Goal: Find specific page/section: Find specific page/section

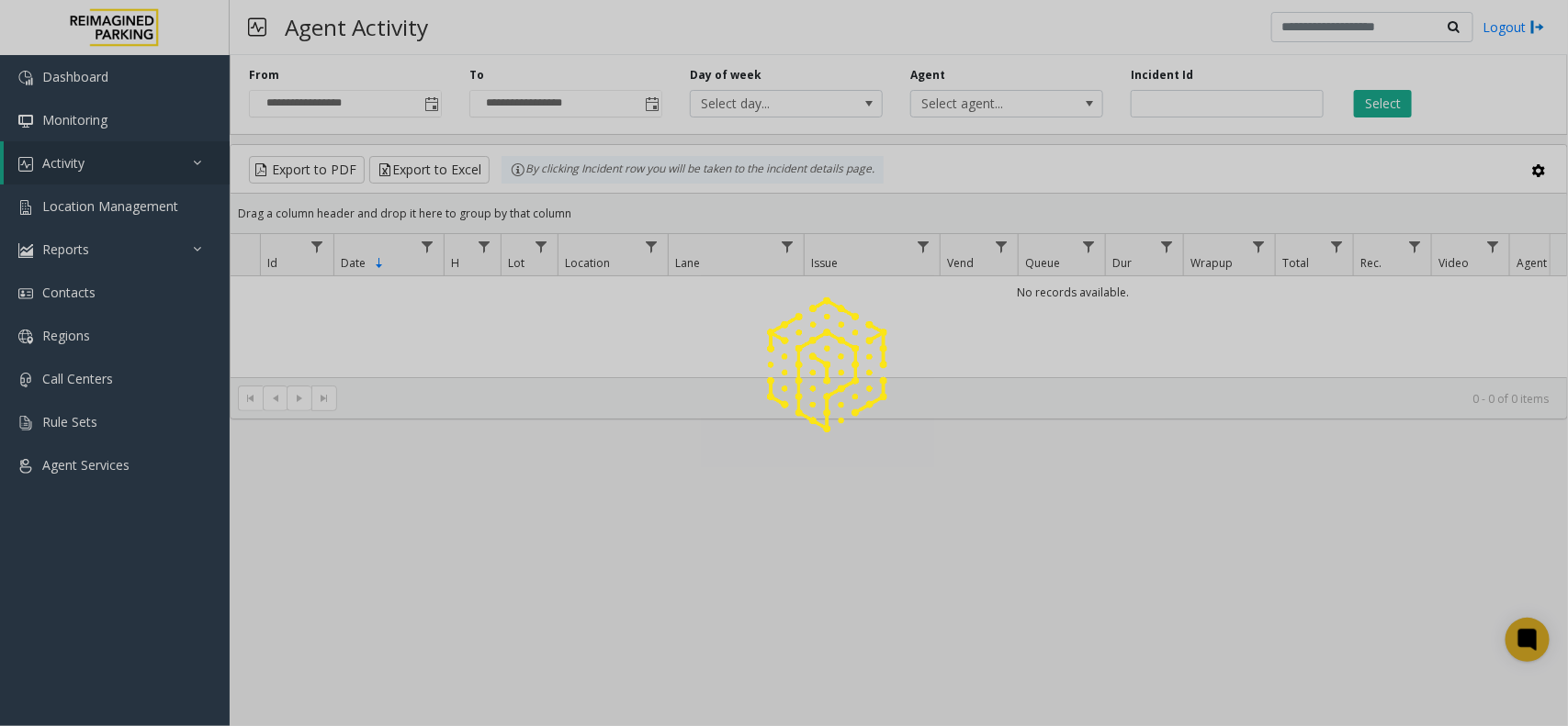
click at [156, 203] on div at bounding box center [784, 363] width 1568 height 726
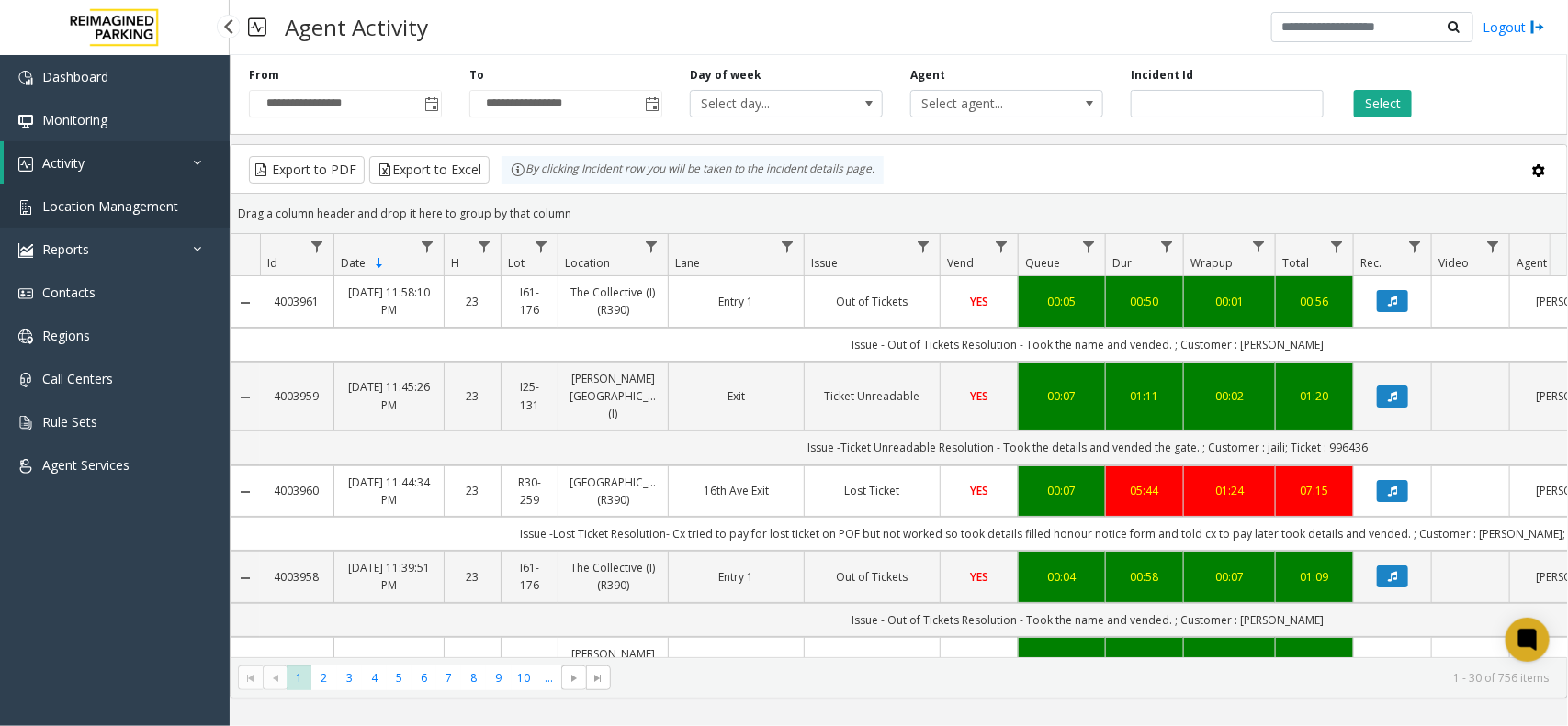
click at [156, 203] on span "Location Management" at bounding box center [110, 206] width 136 height 18
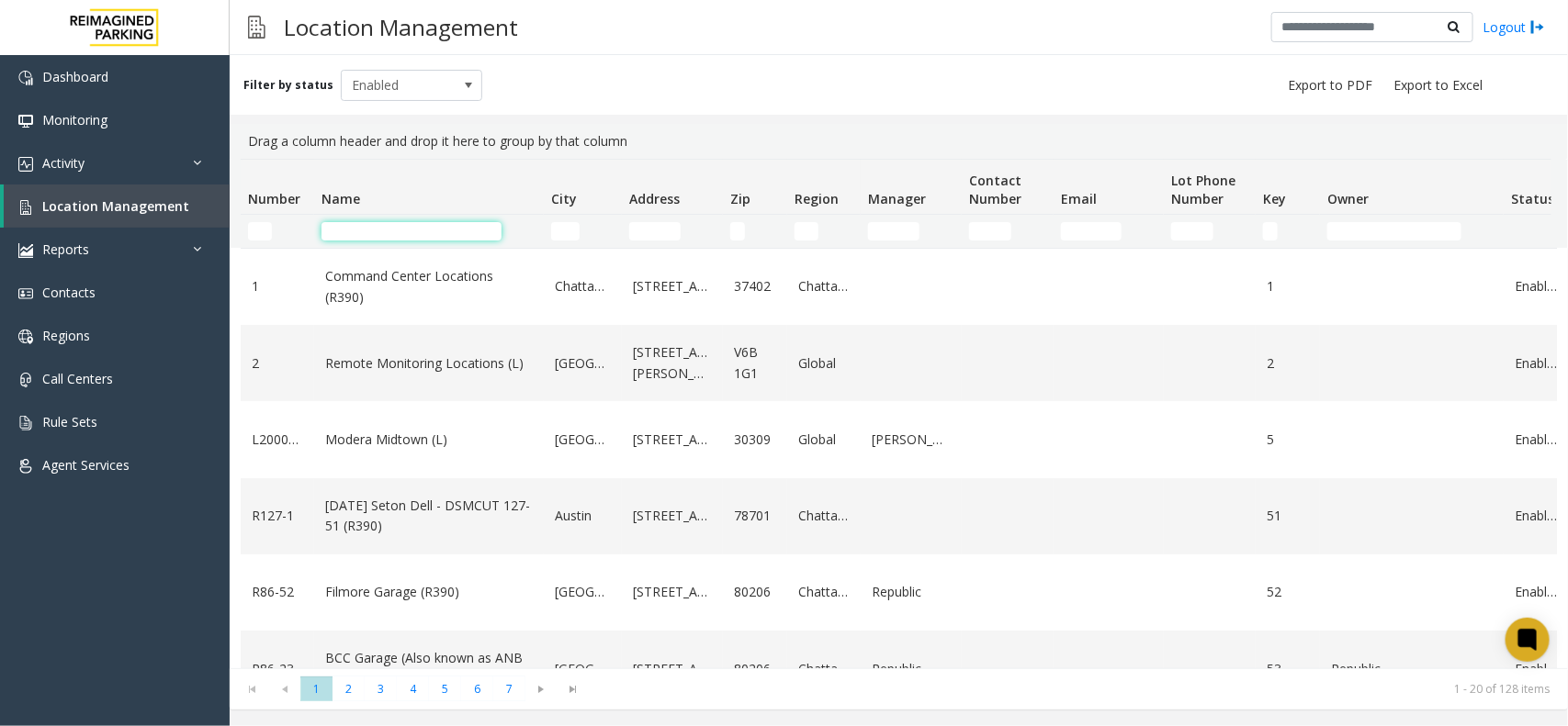
click at [388, 239] on input "Name Filter" at bounding box center [411, 231] width 180 height 19
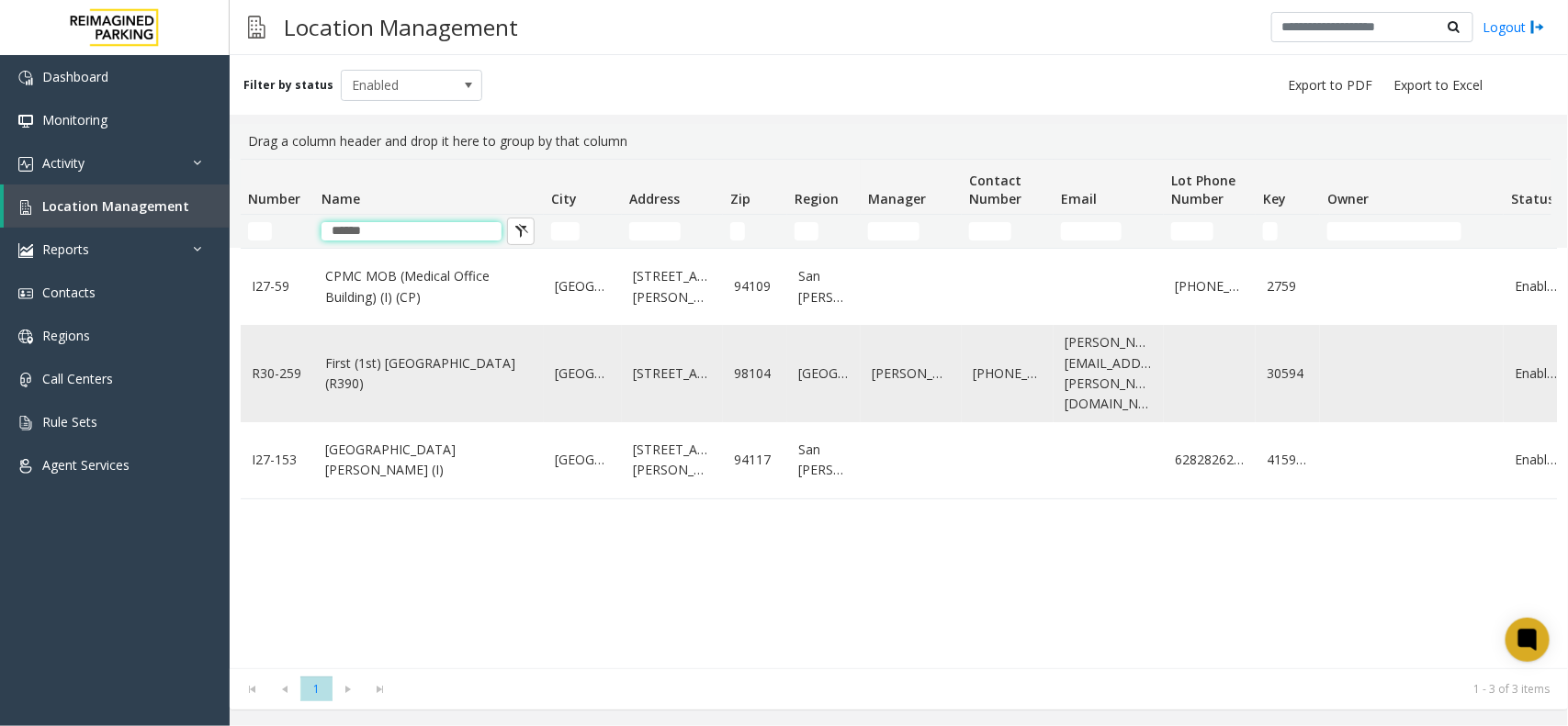
type input "******"
click at [439, 400] on td "First (1st) Hill Medical Pavilion (R390)" at bounding box center [429, 374] width 230 height 98
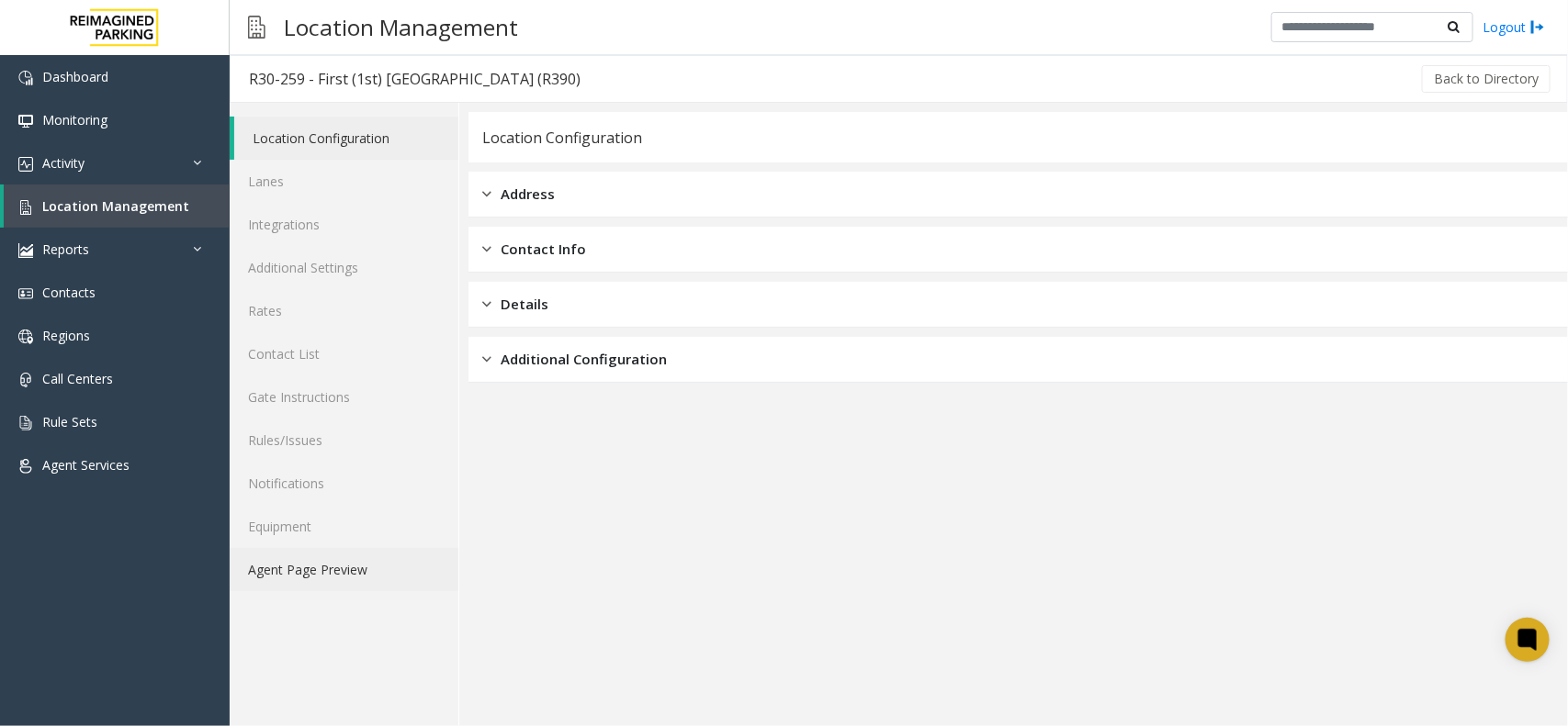
click at [327, 584] on link "Agent Page Preview" at bounding box center [343, 570] width 229 height 43
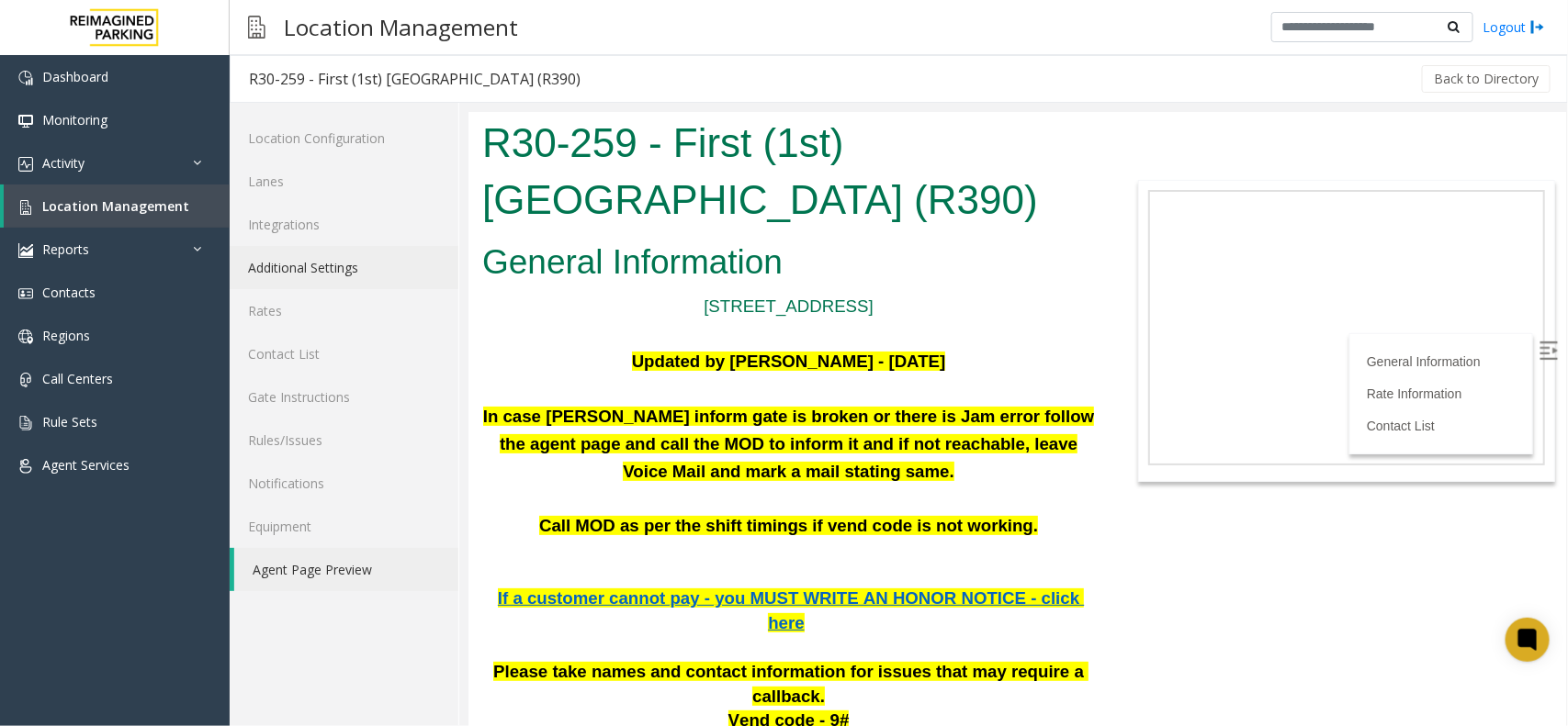
scroll to position [459, 0]
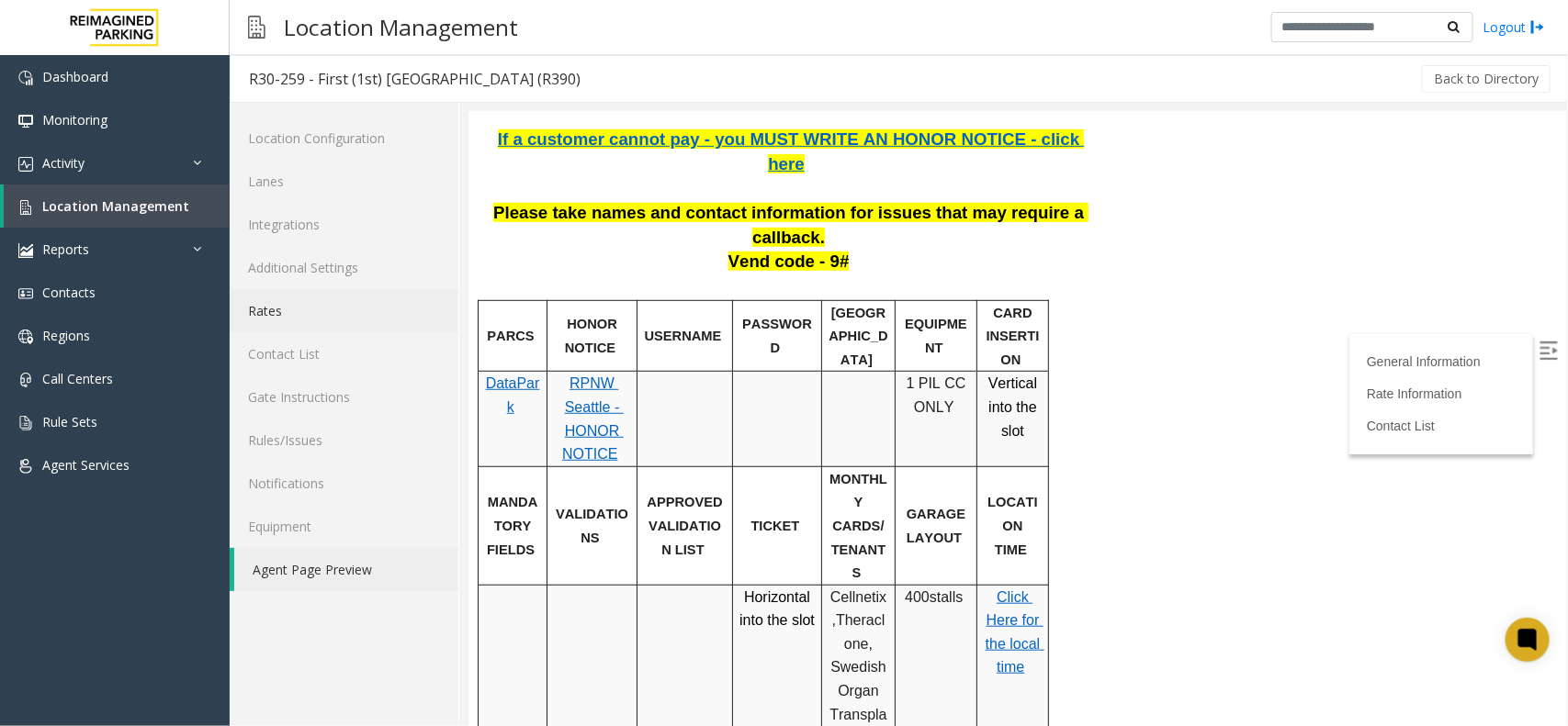
click at [299, 312] on link "Rates" at bounding box center [343, 311] width 229 height 43
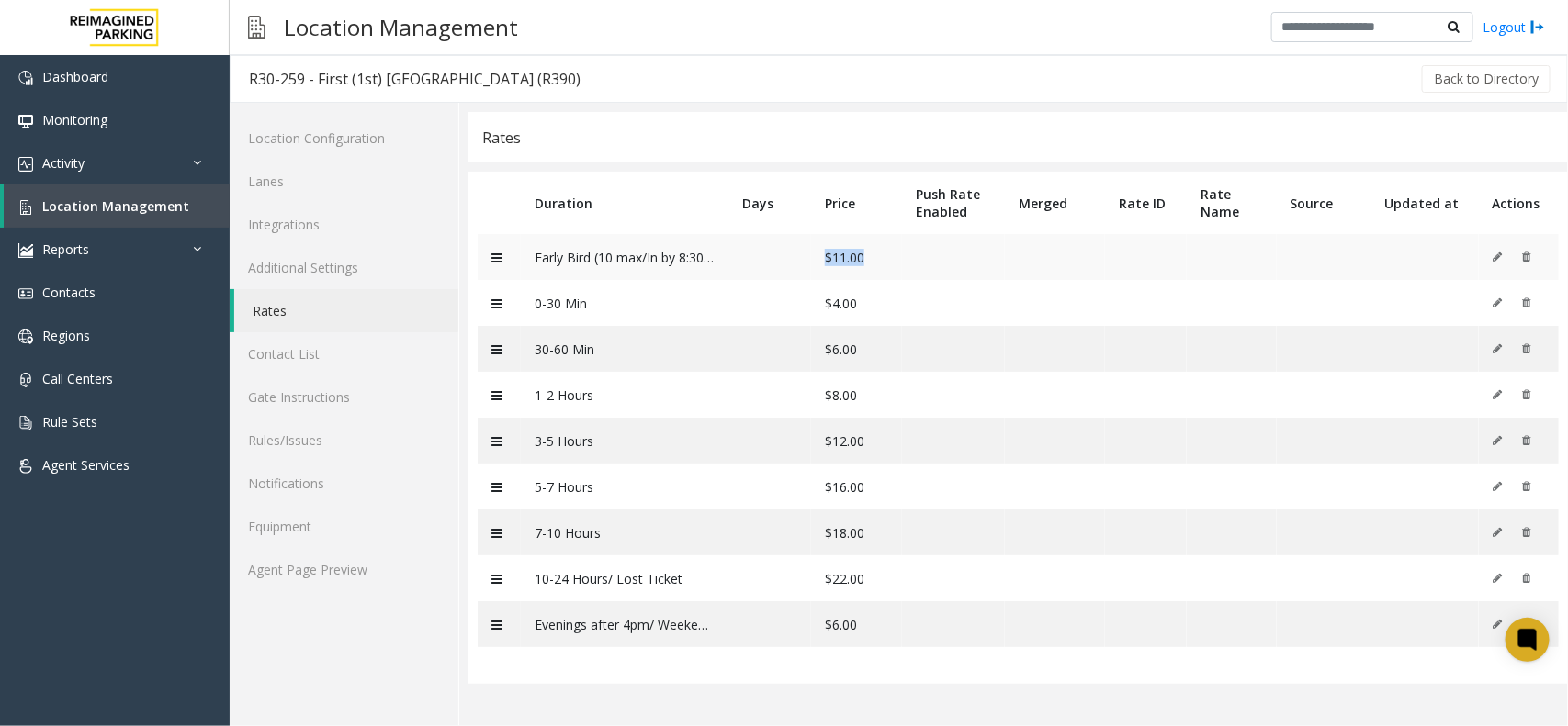
drag, startPoint x: 887, startPoint y: 257, endPoint x: 782, endPoint y: 257, distance: 105.0
click at [782, 257] on tr "Early Bird (10 max/In by 8:30a) $11.00" at bounding box center [1018, 257] width 1081 height 46
click at [879, 306] on td "$4.00" at bounding box center [856, 303] width 91 height 46
drag, startPoint x: 882, startPoint y: 304, endPoint x: 816, endPoint y: 304, distance: 66.0
click at [816, 304] on td "$4.00" at bounding box center [856, 303] width 91 height 46
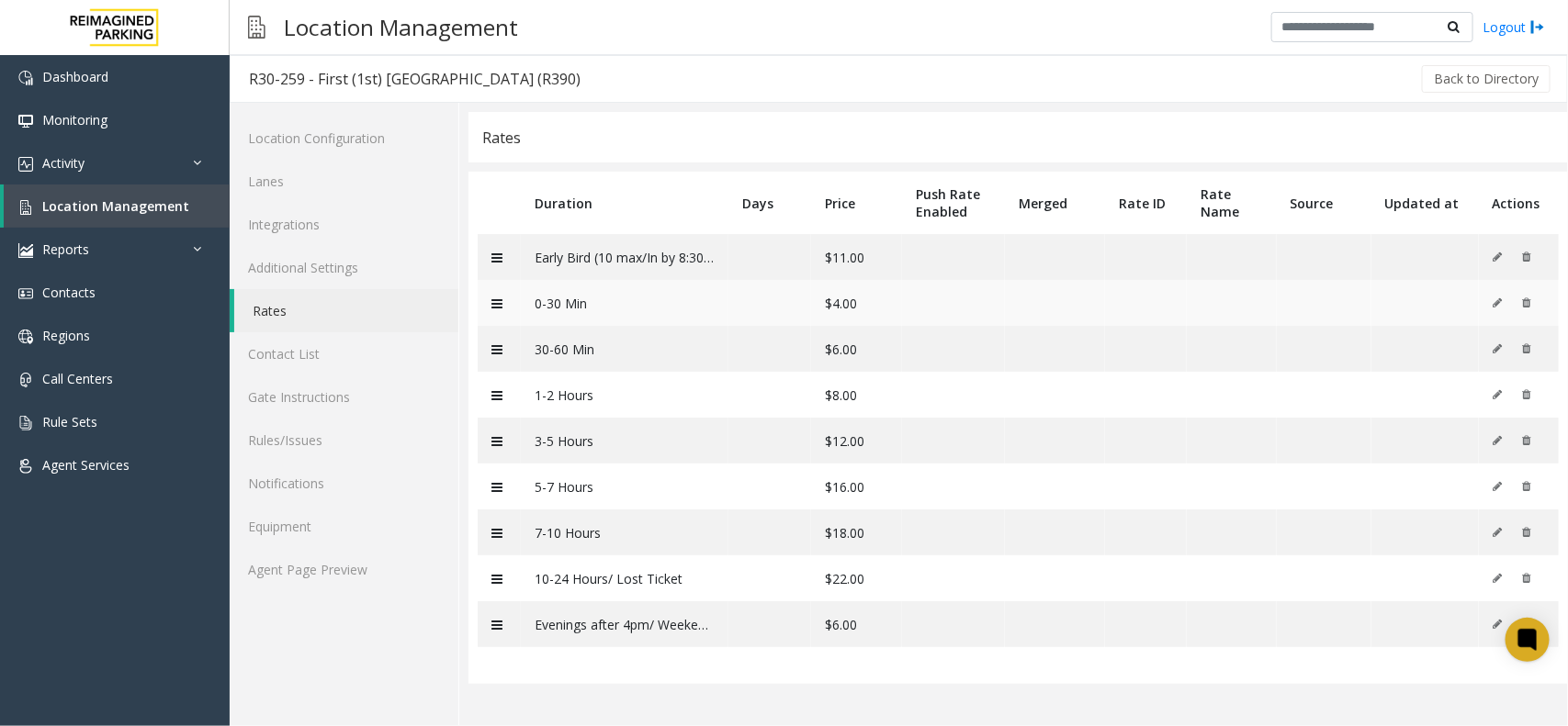
click at [776, 310] on td at bounding box center [769, 303] width 83 height 46
drag, startPoint x: 874, startPoint y: 258, endPoint x: 760, endPoint y: 260, distance: 114.0
click at [760, 260] on tr "Early Bird (10 max/In by 8:30a) $11.00" at bounding box center [1018, 257] width 1081 height 46
click at [863, 308] on td "$4.00" at bounding box center [856, 303] width 91 height 46
drag, startPoint x: 864, startPoint y: 303, endPoint x: 814, endPoint y: 305, distance: 50.0
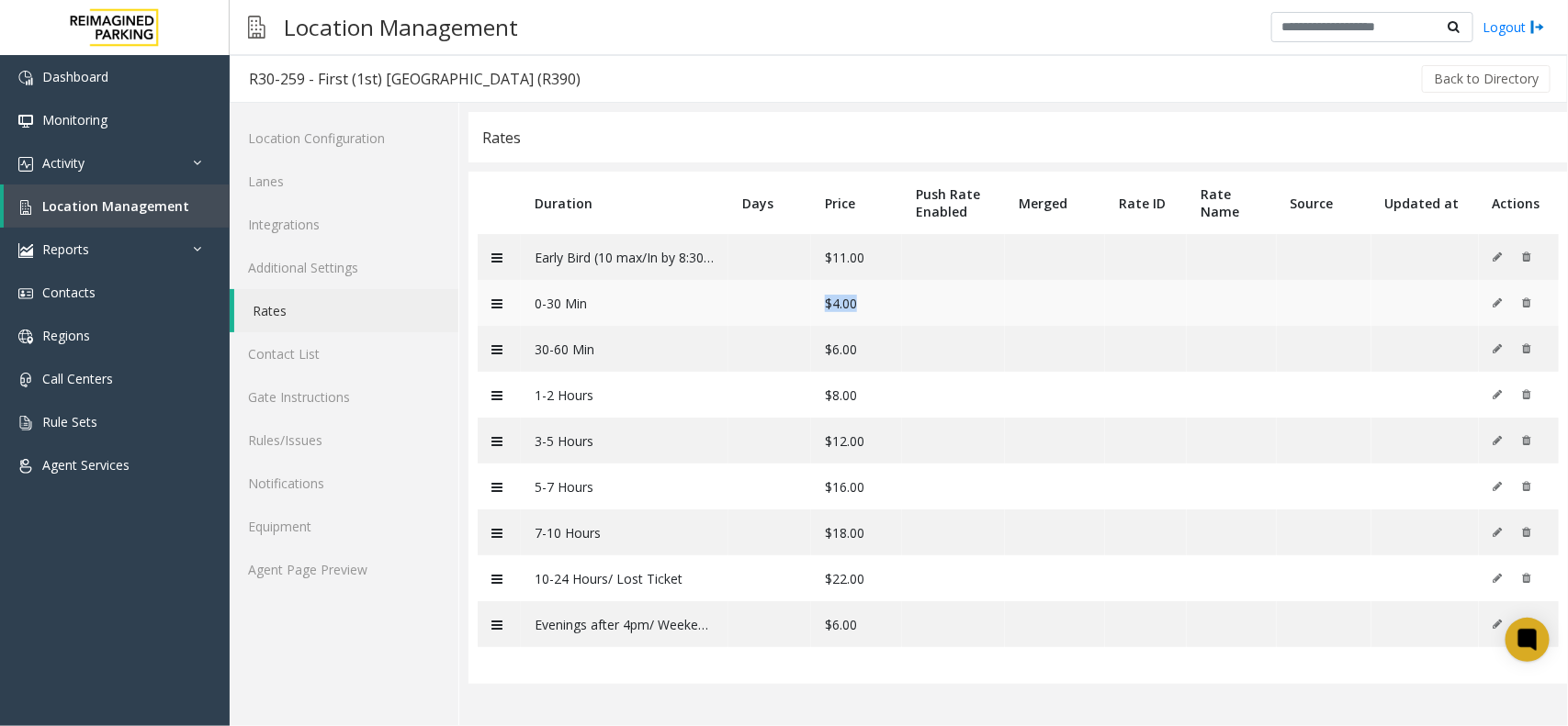
click at [814, 305] on td "$4.00" at bounding box center [856, 303] width 91 height 46
drag, startPoint x: 534, startPoint y: 254, endPoint x: 764, endPoint y: 278, distance: 231.2
click at [764, 278] on tr "Early Bird (10 max/In by 8:30a) $11.00" at bounding box center [1018, 257] width 1081 height 46
click at [723, 258] on td "Early Bird (10 max/In by 8:30a)" at bounding box center [625, 257] width 208 height 46
drag, startPoint x: 723, startPoint y: 258, endPoint x: 498, endPoint y: 254, distance: 225.0
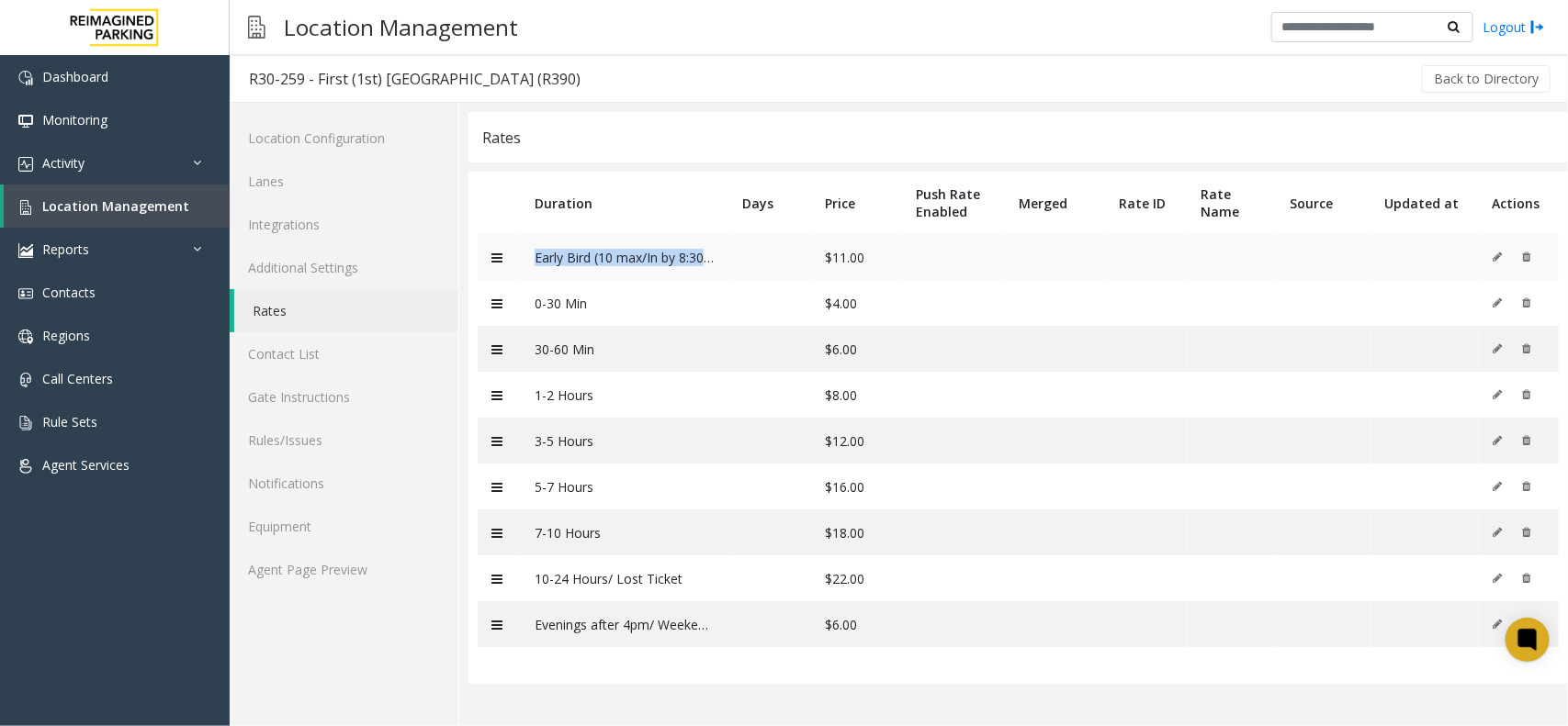
click at [498, 254] on tr "Early Bird (10 max/In by 8:30a) $11.00" at bounding box center [1018, 257] width 1081 height 46
click at [737, 258] on td at bounding box center [769, 257] width 83 height 46
drag, startPoint x: 884, startPoint y: 253, endPoint x: 528, endPoint y: 241, distance: 356.2
click at [528, 241] on tr "Early Bird (10 max/In by 8:30a) $11.00" at bounding box center [1018, 257] width 1081 height 46
click at [691, 306] on td "0-30 Min" at bounding box center [625, 303] width 208 height 46
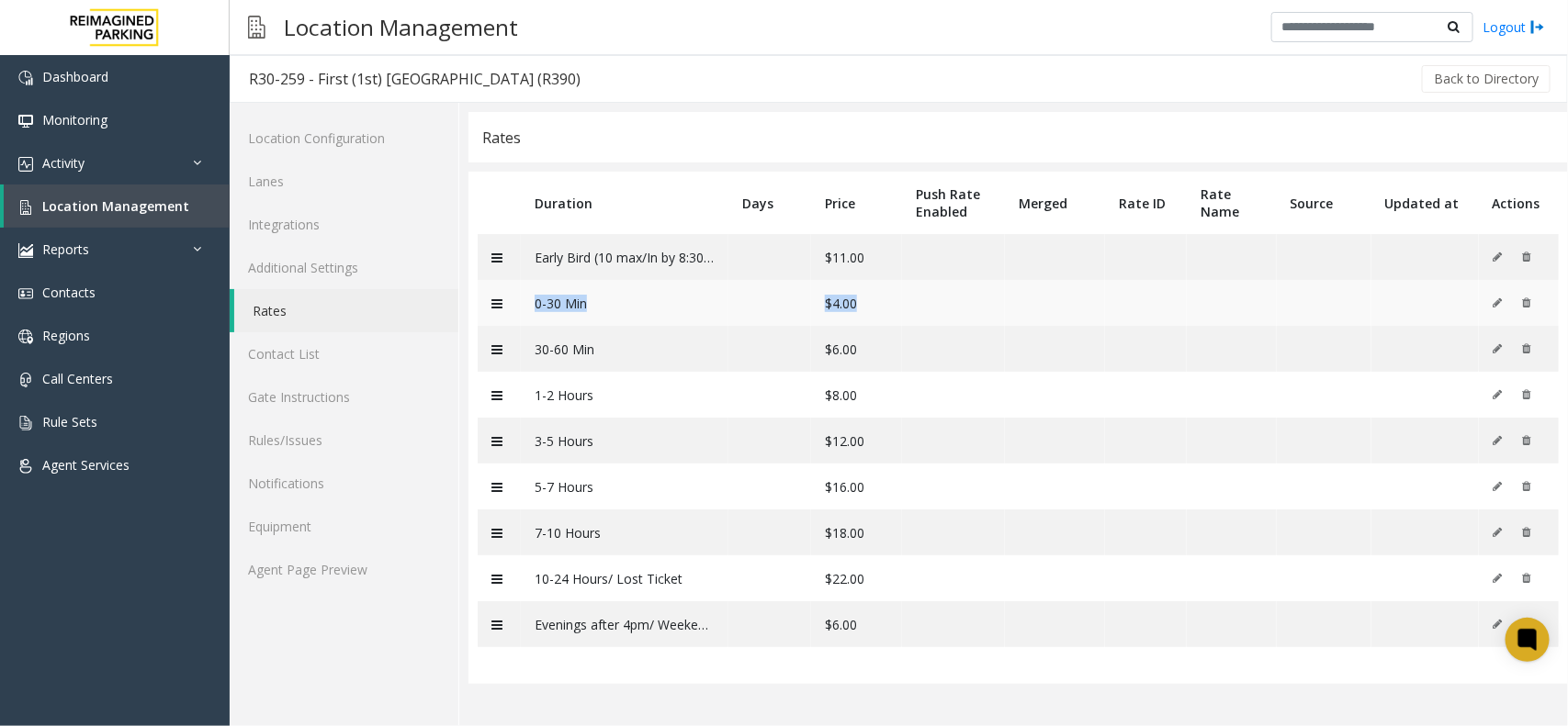
drag, startPoint x: 528, startPoint y: 298, endPoint x: 895, endPoint y: 312, distance: 367.3
click at [895, 312] on tr "0-30 Min $4.00" at bounding box center [1018, 303] width 1081 height 46
click at [894, 306] on td "$4.00" at bounding box center [856, 303] width 91 height 46
drag, startPoint x: 803, startPoint y: 301, endPoint x: 522, endPoint y: 291, distance: 281.2
click at [522, 291] on tr "0-30 Min $4.00" at bounding box center [1018, 303] width 1081 height 46
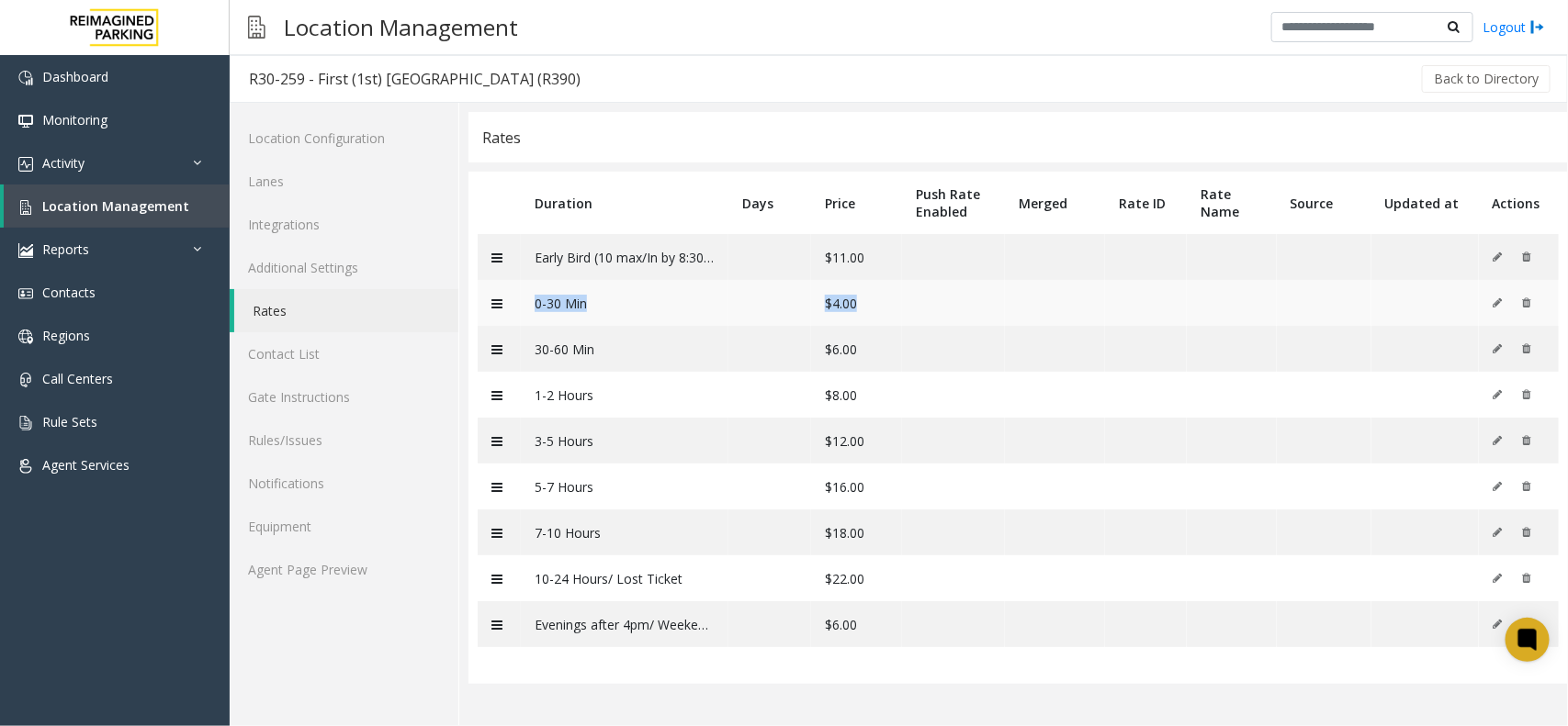
click at [714, 304] on td "0-30 Min" at bounding box center [625, 303] width 208 height 46
drag, startPoint x: 882, startPoint y: 299, endPoint x: 516, endPoint y: 295, distance: 366.0
click at [516, 295] on tr "0-30 Min $4.00" at bounding box center [1018, 303] width 1081 height 46
click at [644, 309] on td "0-30 Min" at bounding box center [625, 303] width 208 height 46
click at [138, 215] on link "Location Management" at bounding box center [117, 206] width 226 height 43
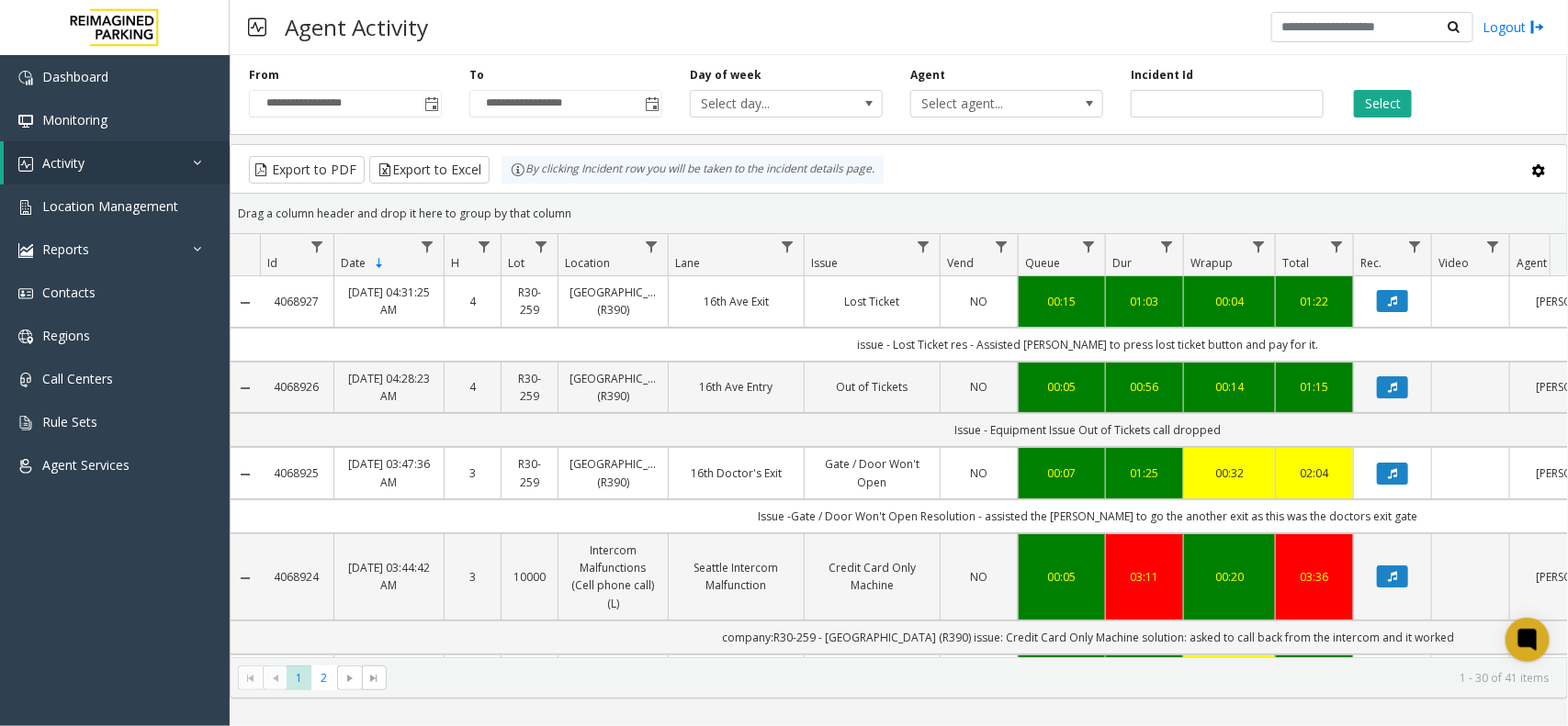
scroll to position [0, 208]
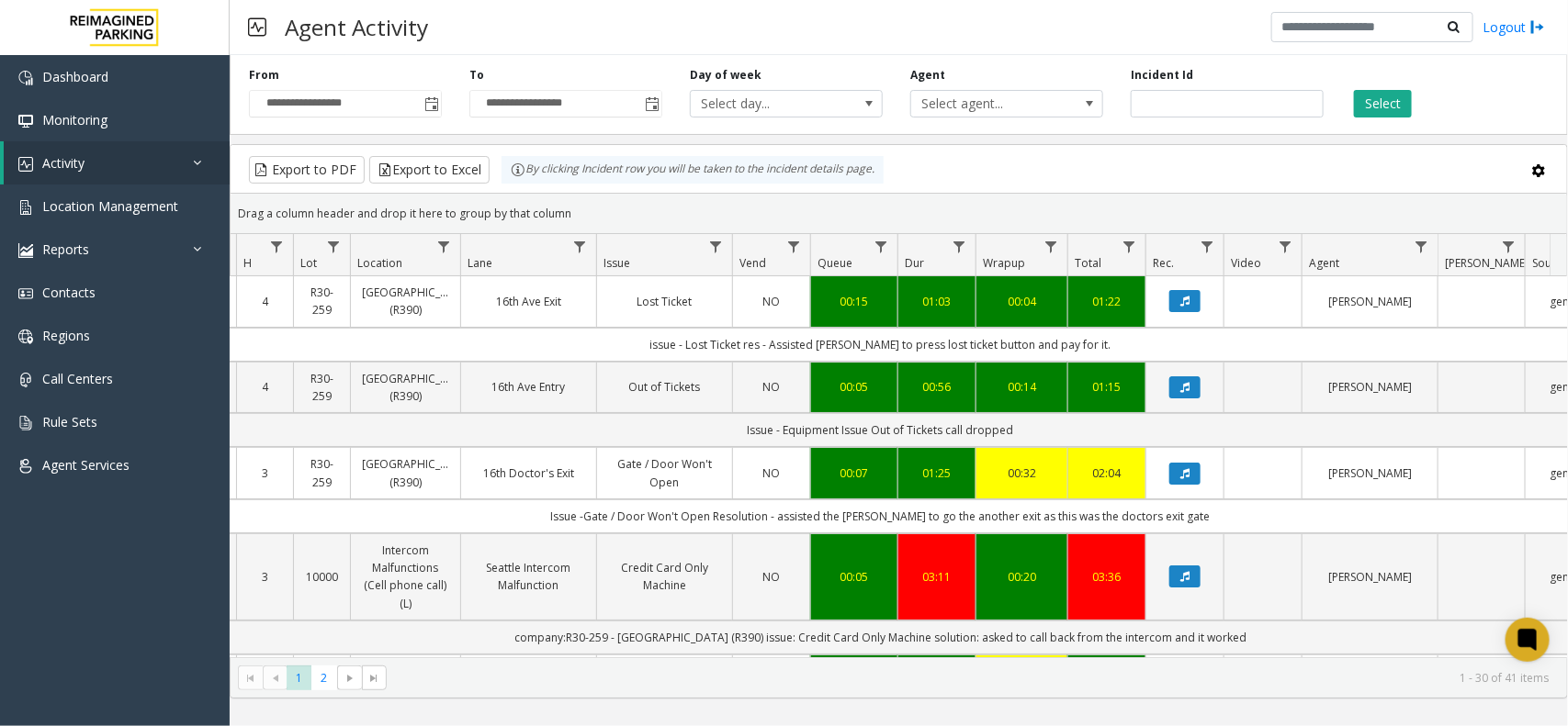
click at [746, 27] on div "Agent Activity Logout" at bounding box center [898, 27] width 1338 height 55
click at [1089, 172] on div "Export to PDF Export to Excel By clicking Incident row you will be taken to the…" at bounding box center [899, 169] width 1306 height 27
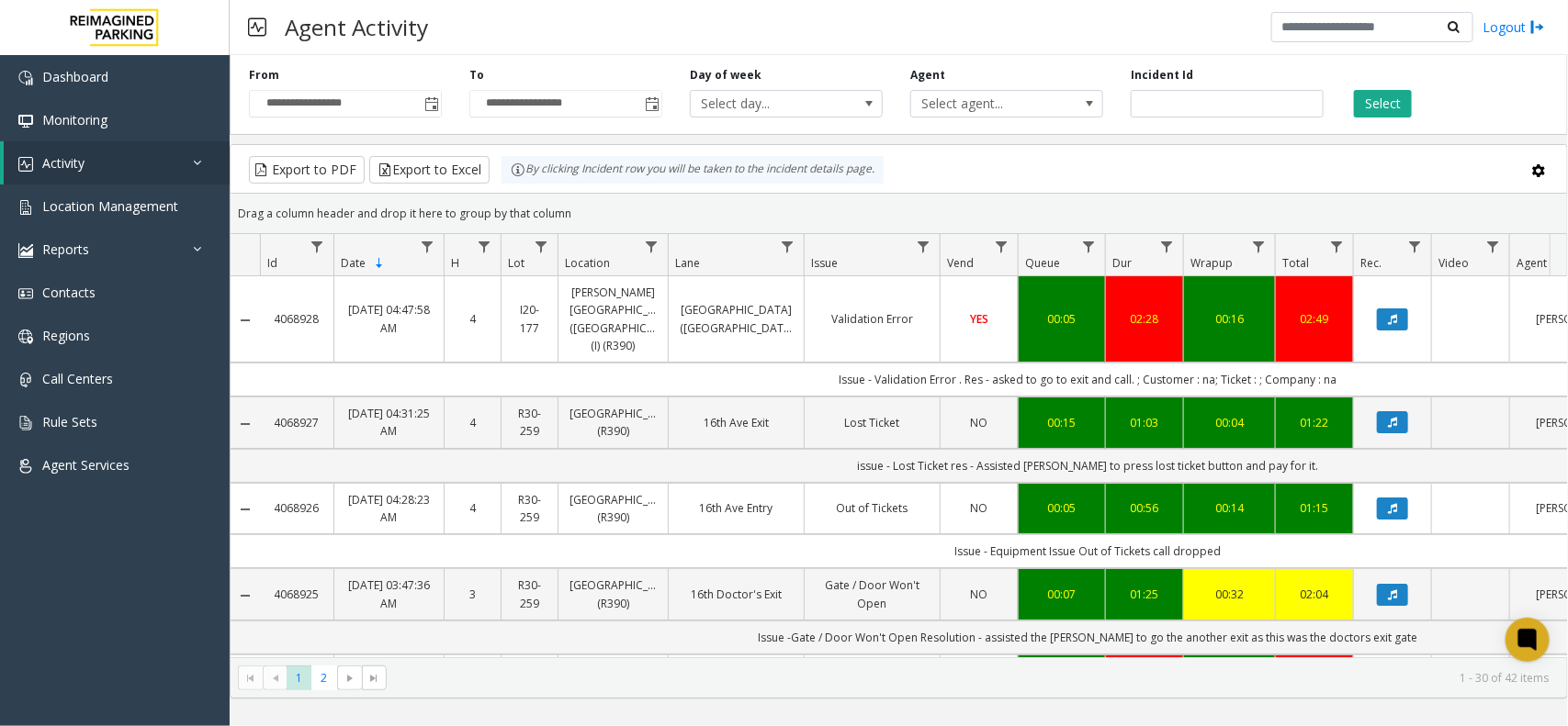
scroll to position [0, 208]
